Goal: Complete application form: Complete application form

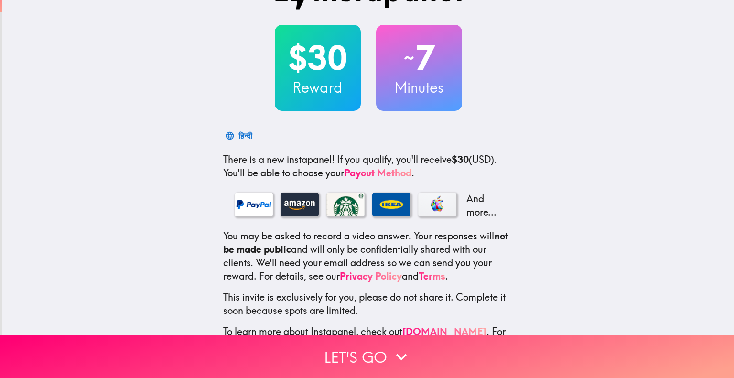
scroll to position [75, 0]
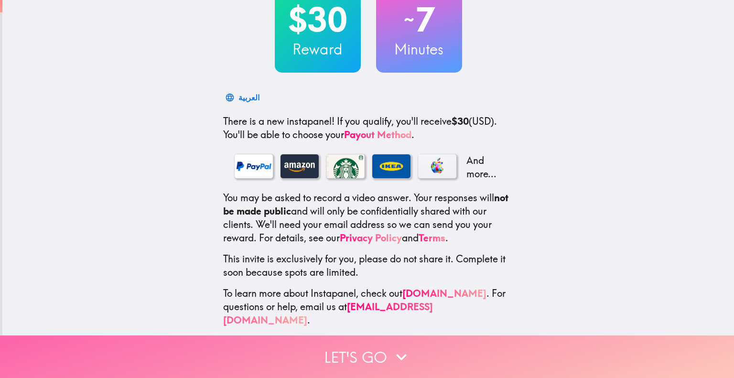
click at [394, 347] on icon "button" at bounding box center [401, 357] width 21 height 21
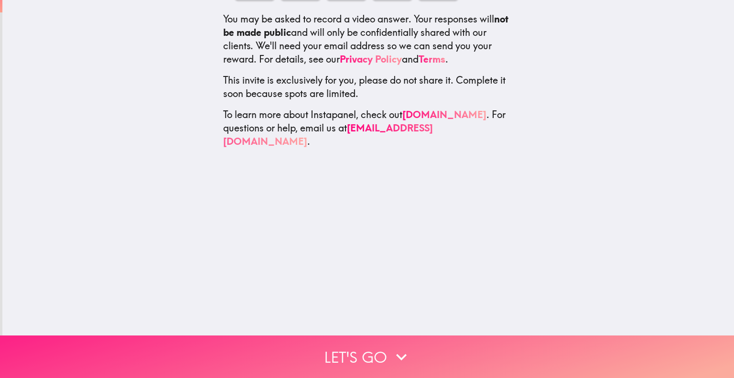
scroll to position [0, 0]
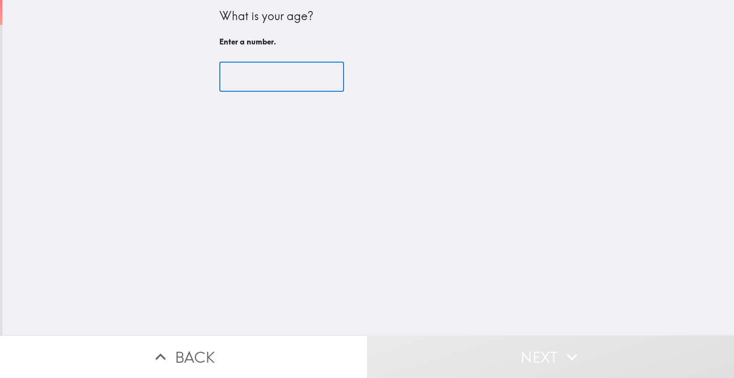
click at [243, 74] on input "number" at bounding box center [281, 77] width 125 height 30
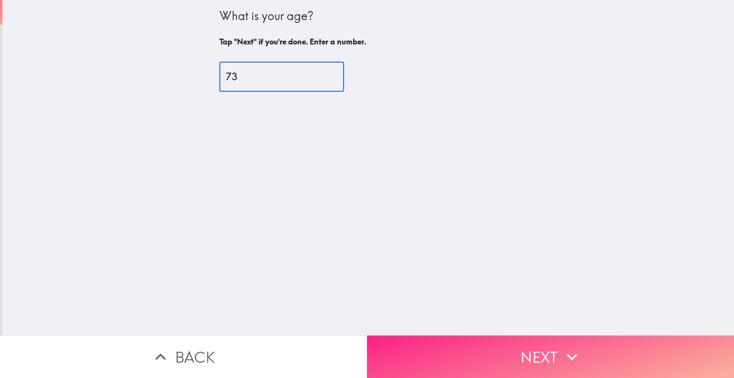
type input "73"
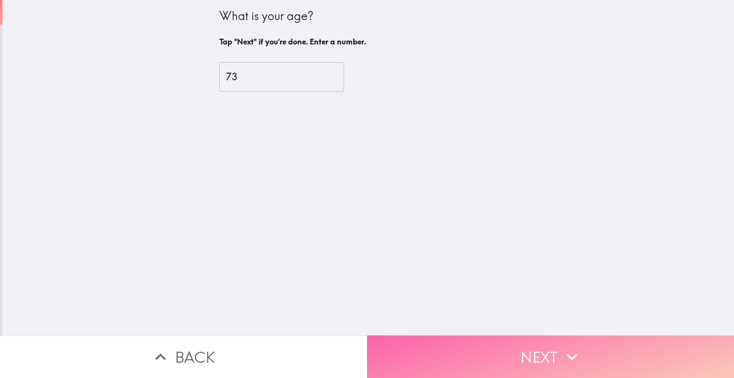
click at [577, 352] on icon "button" at bounding box center [572, 357] width 21 height 21
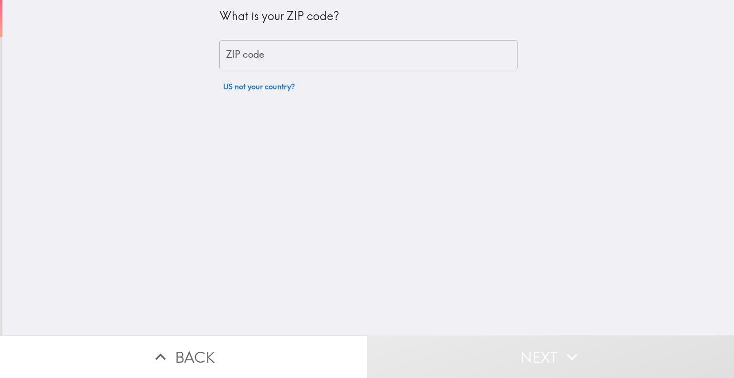
click at [223, 57] on input "ZIP code" at bounding box center [368, 55] width 298 height 30
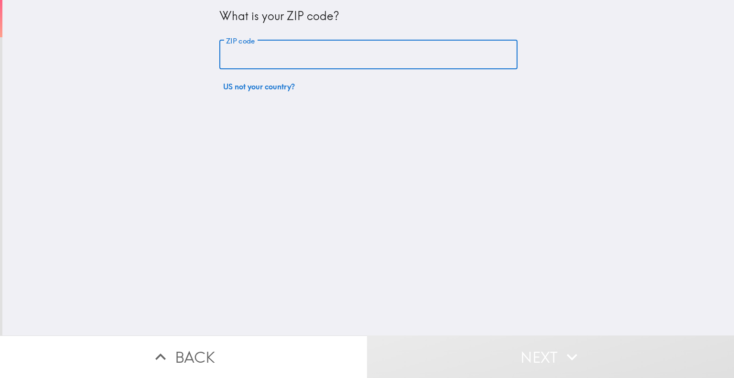
type input "43205"
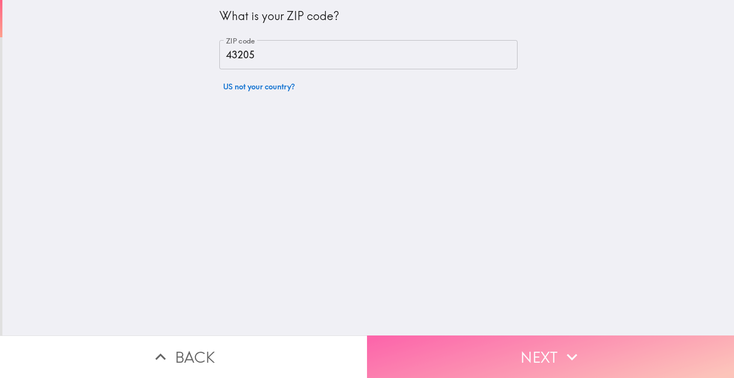
click at [541, 339] on button "Next" at bounding box center [550, 357] width 367 height 43
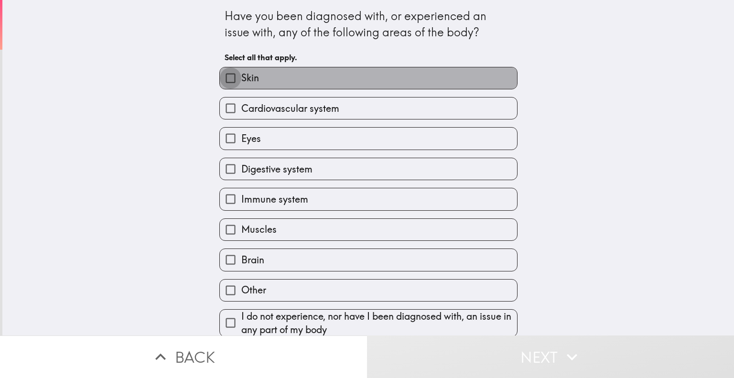
click at [224, 76] on input "Skin" at bounding box center [231, 78] width 22 height 22
checkbox input "true"
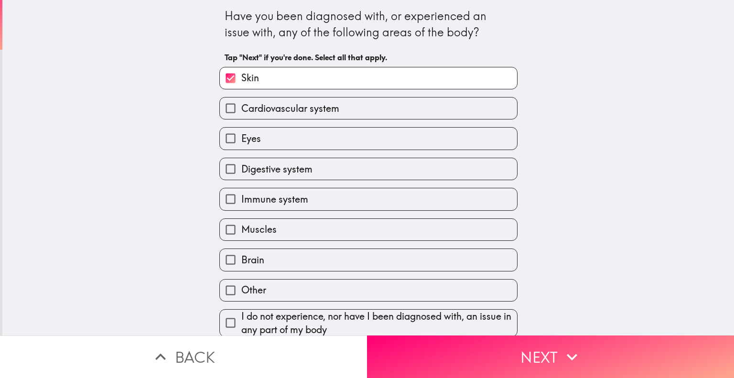
click at [221, 107] on input "Cardiovascular system" at bounding box center [231, 109] width 22 height 22
checkbox input "true"
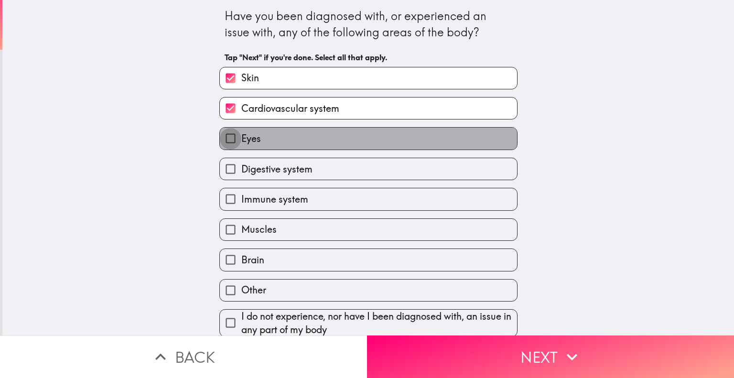
click at [223, 139] on input "Eyes" at bounding box center [231, 139] width 22 height 22
checkbox input "true"
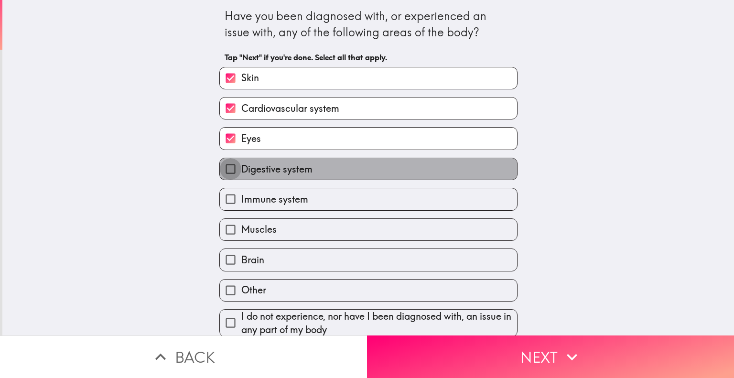
click at [232, 161] on input "Digestive system" at bounding box center [231, 169] width 22 height 22
checkbox input "true"
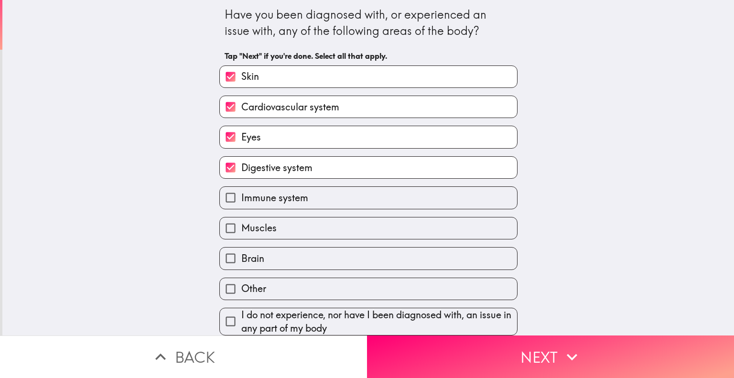
scroll to position [7, 0]
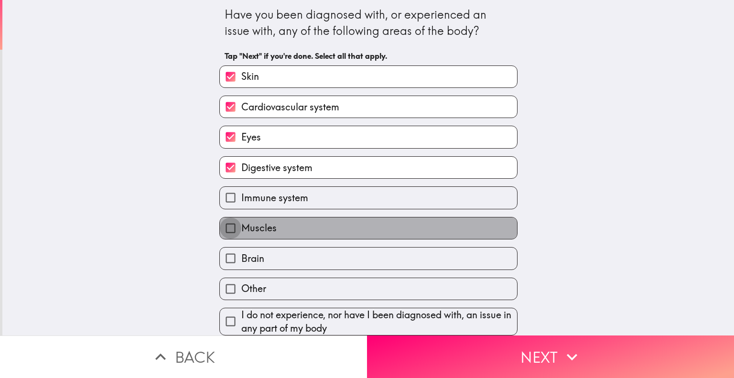
click at [225, 223] on input "Muscles" at bounding box center [231, 229] width 22 height 22
checkbox input "true"
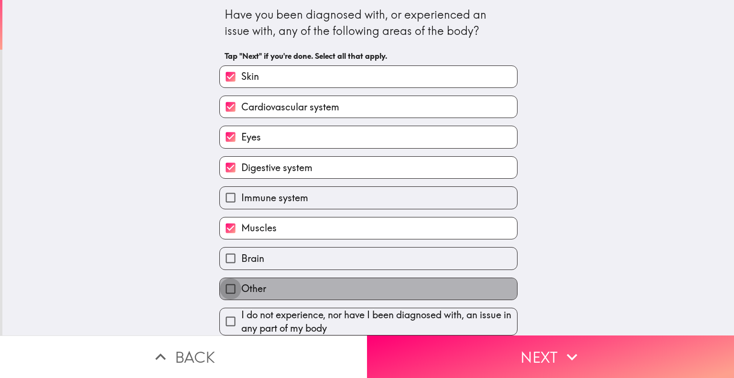
click at [220, 278] on input "Other" at bounding box center [231, 289] width 22 height 22
checkbox input "true"
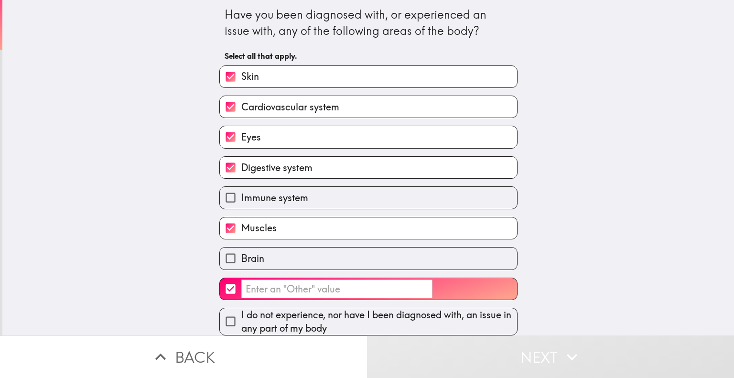
click at [242, 280] on input "​" at bounding box center [336, 289] width 191 height 19
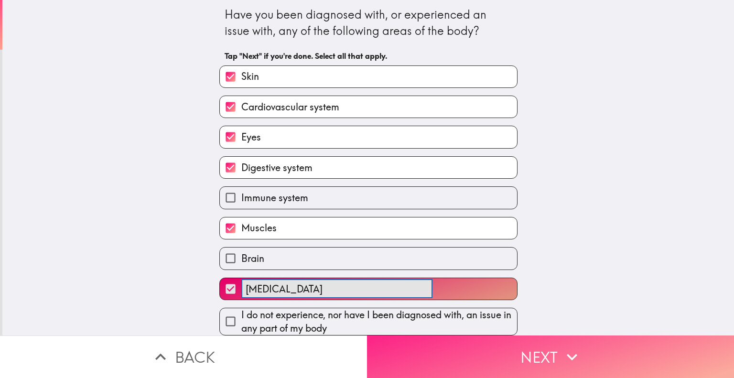
scroll to position [0, 0]
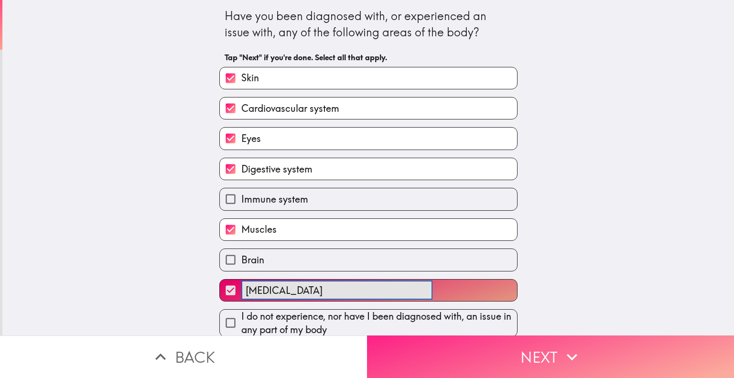
type input "[MEDICAL_DATA]"
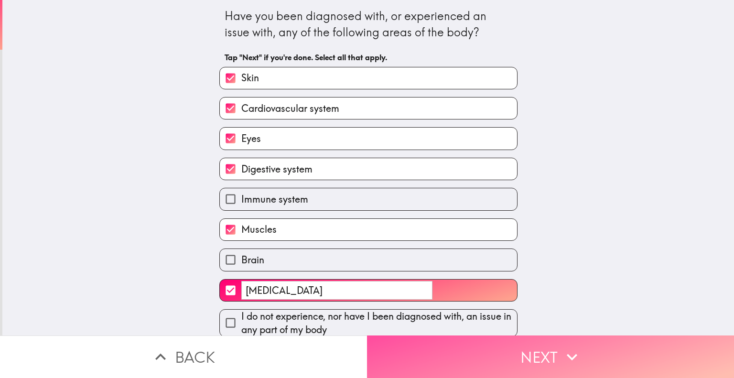
click at [543, 342] on button "Next" at bounding box center [550, 357] width 367 height 43
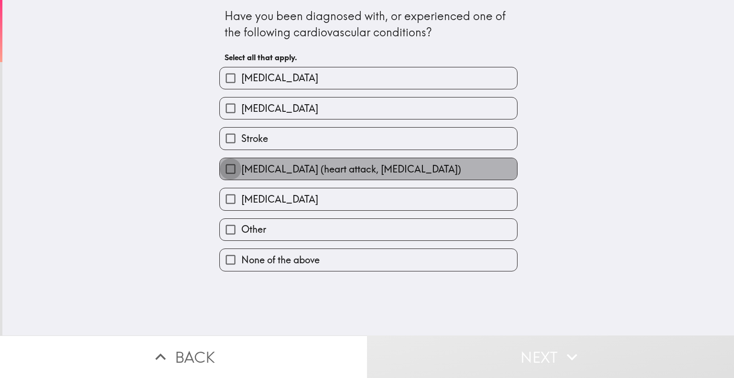
click at [220, 176] on input "[MEDICAL_DATA] (heart attack, [MEDICAL_DATA])" at bounding box center [231, 169] width 22 height 22
checkbox input "true"
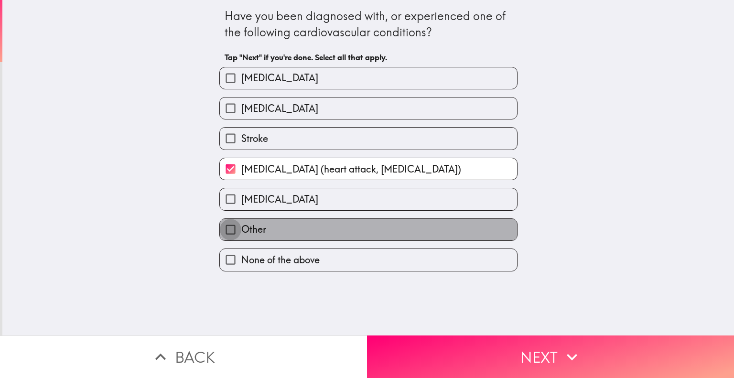
click at [220, 233] on input "Other" at bounding box center [231, 230] width 22 height 22
checkbox input "true"
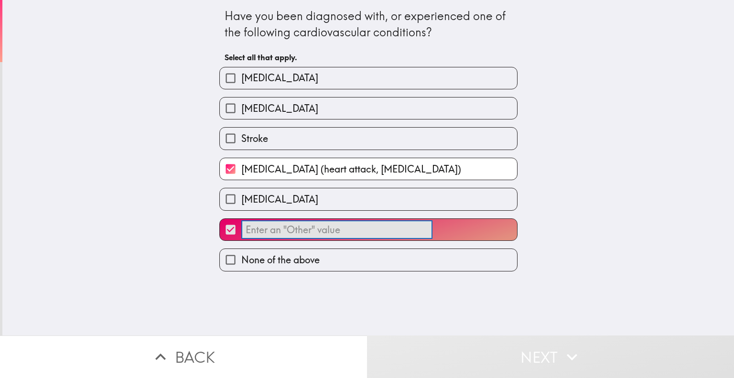
click at [243, 230] on input "​" at bounding box center [336, 229] width 191 height 19
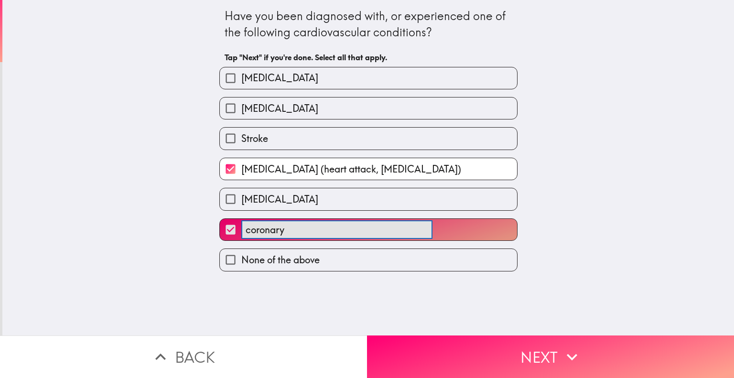
click at [220, 219] on button "coronary ​" at bounding box center [368, 230] width 297 height 22
click at [220, 219] on button "[MEDICAL_DATA] ​" at bounding box center [368, 230] width 297 height 22
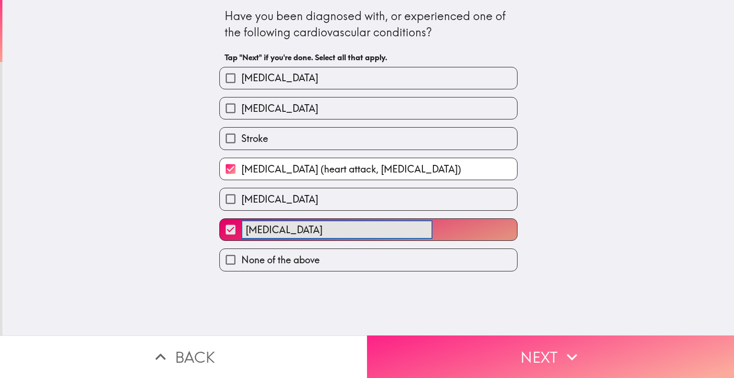
type input "[MEDICAL_DATA]"
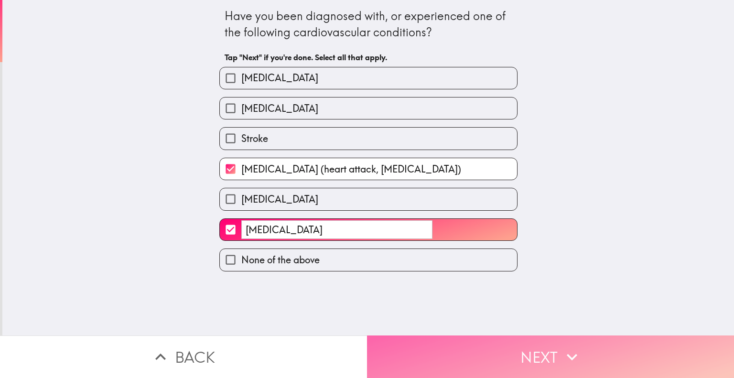
click at [522, 336] on button "Next" at bounding box center [550, 357] width 367 height 43
